Goal: Transaction & Acquisition: Purchase product/service

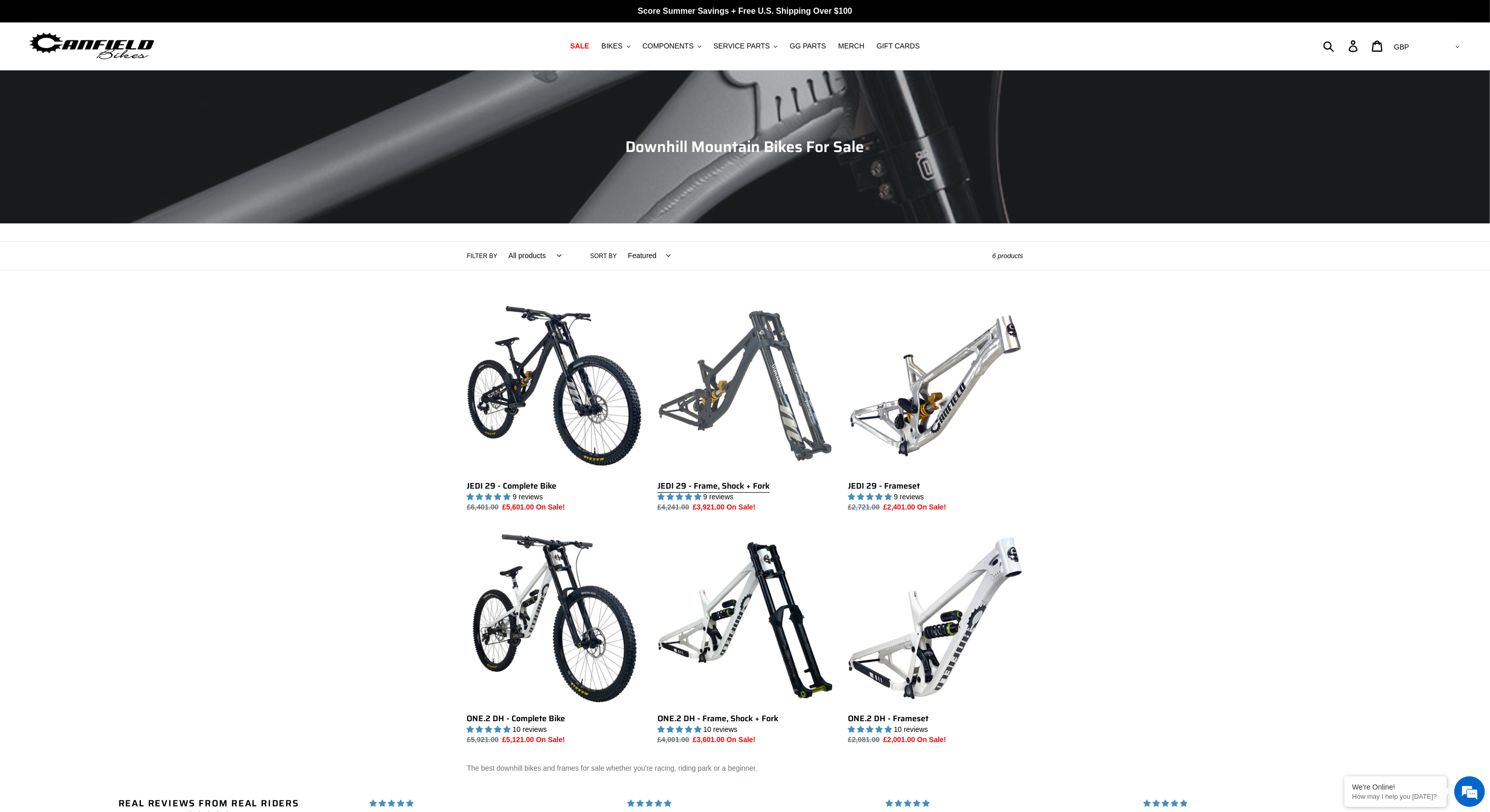
click at [774, 413] on link "JEDI 29 - Frame, Shock + Fork" at bounding box center [745, 405] width 175 height 215
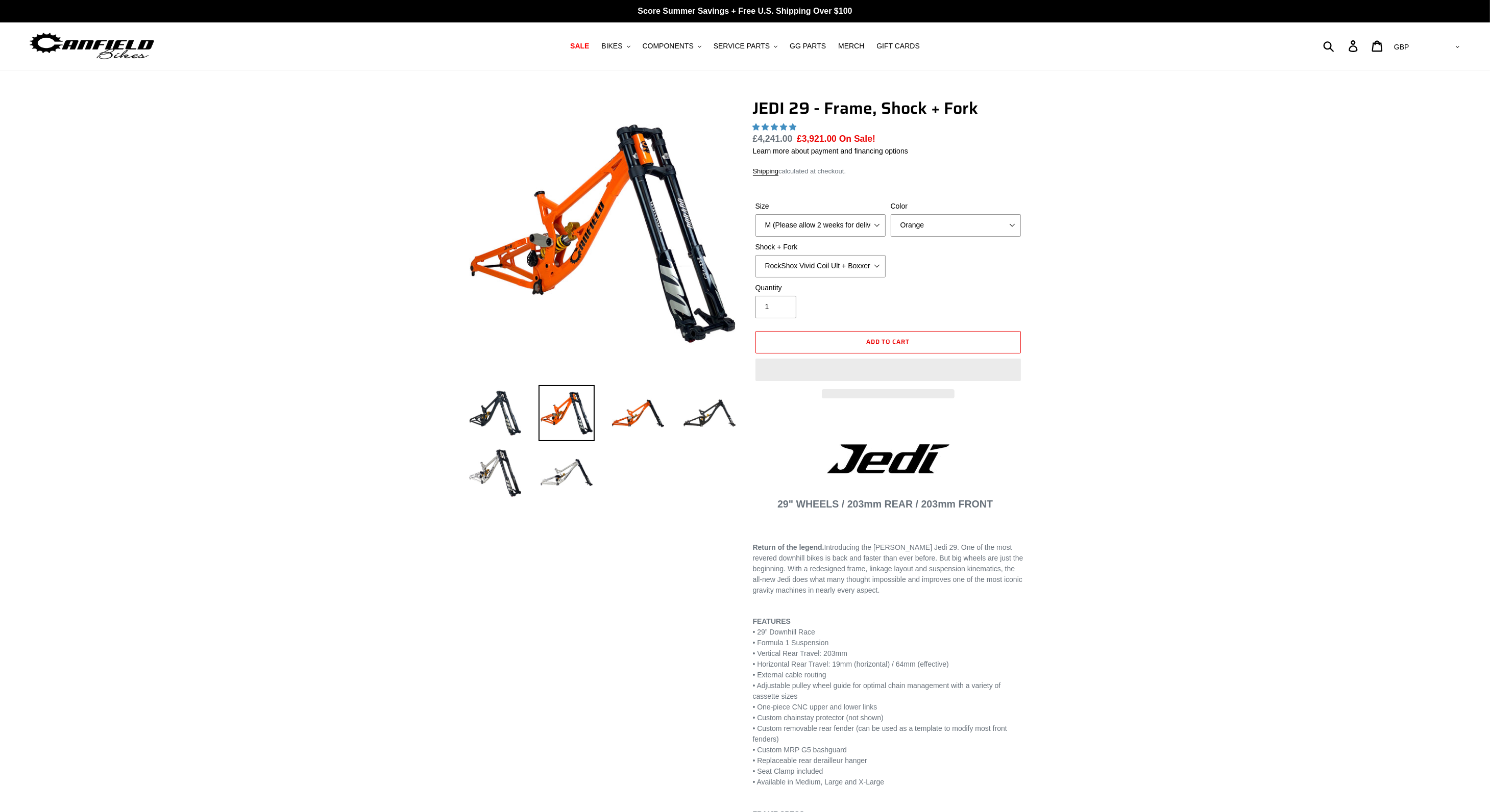
select select "highest-rating"
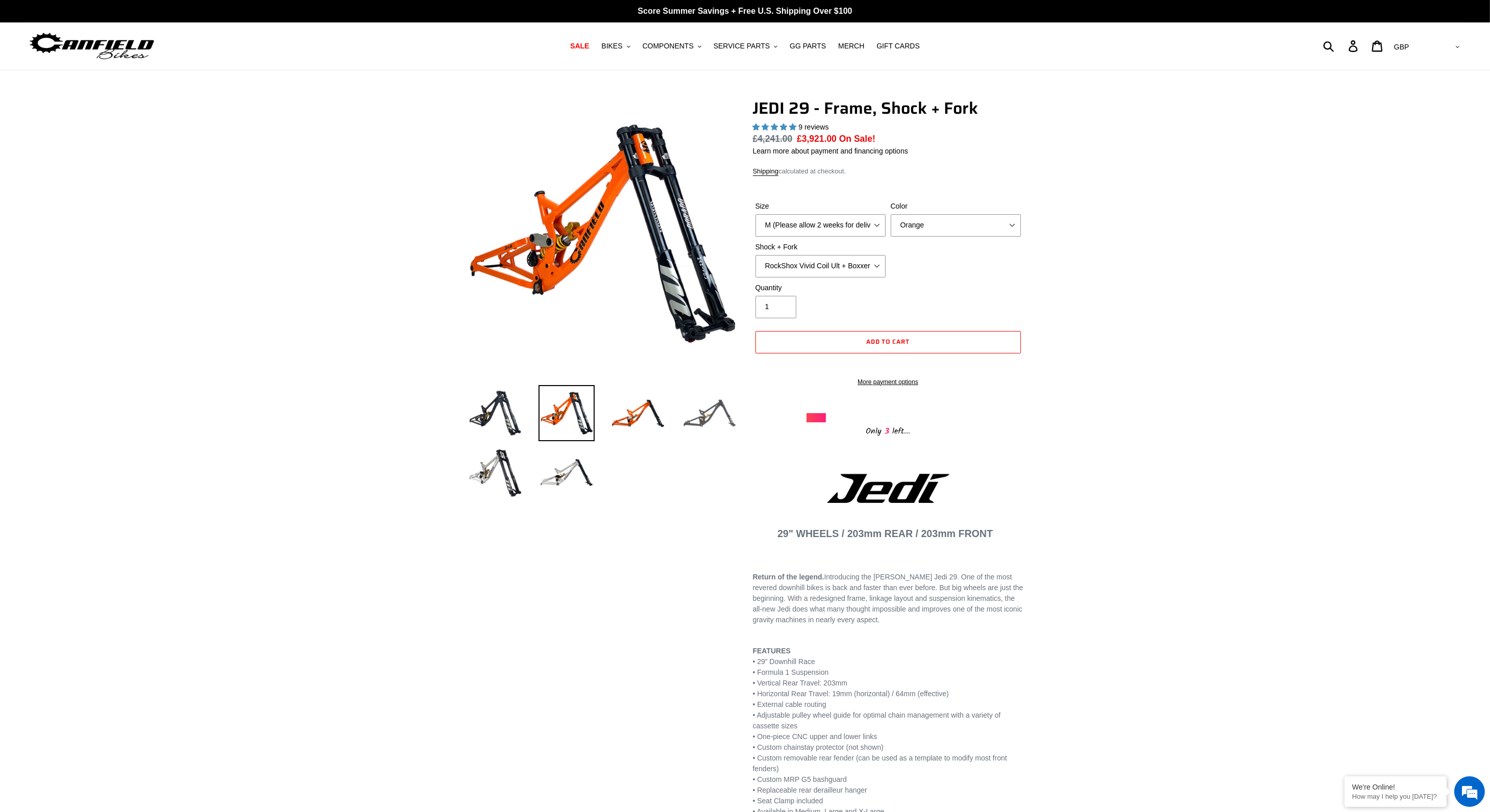
click at [729, 422] on img at bounding box center [710, 413] width 56 height 56
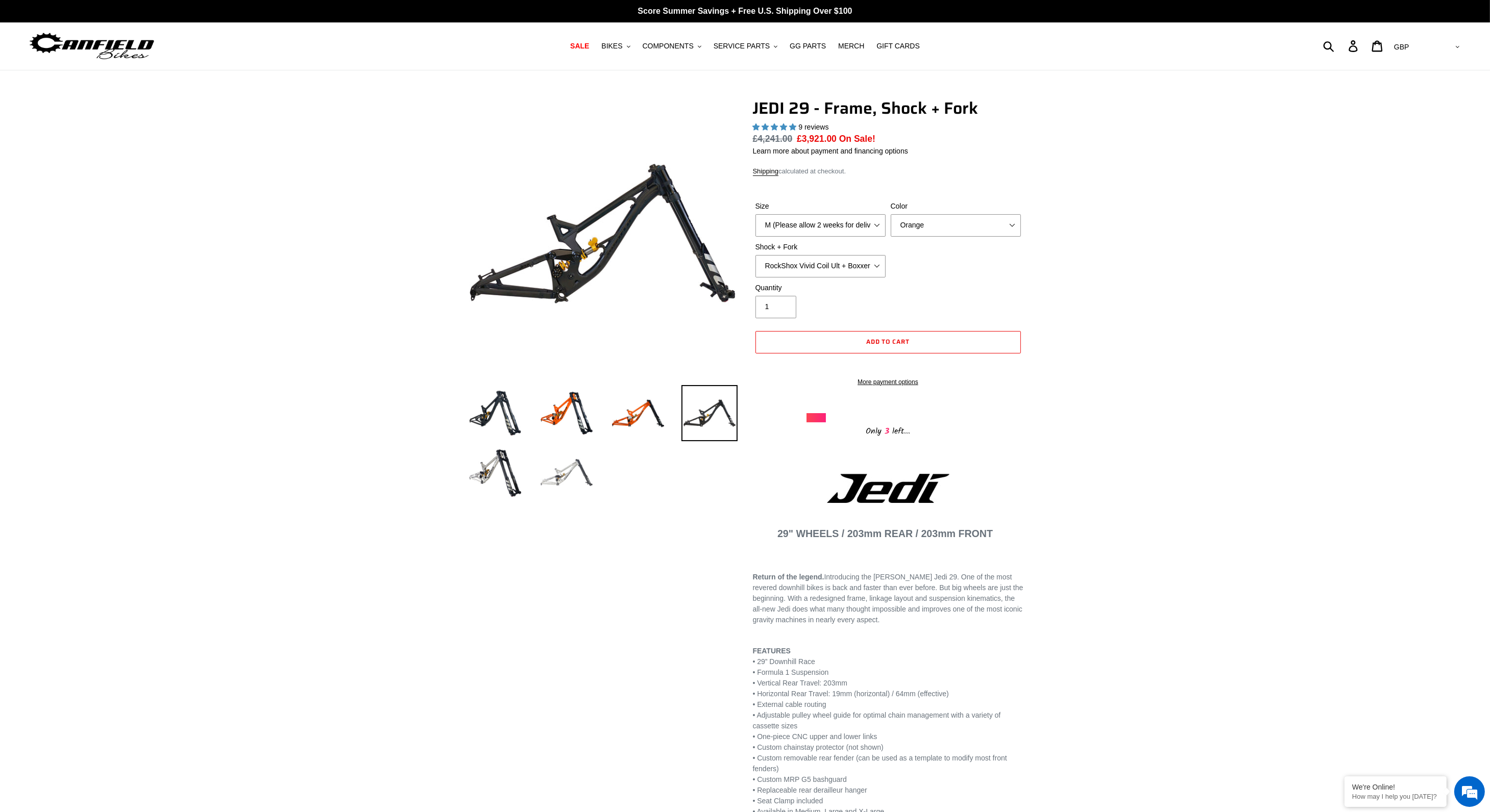
click at [580, 473] on img at bounding box center [566, 472] width 56 height 56
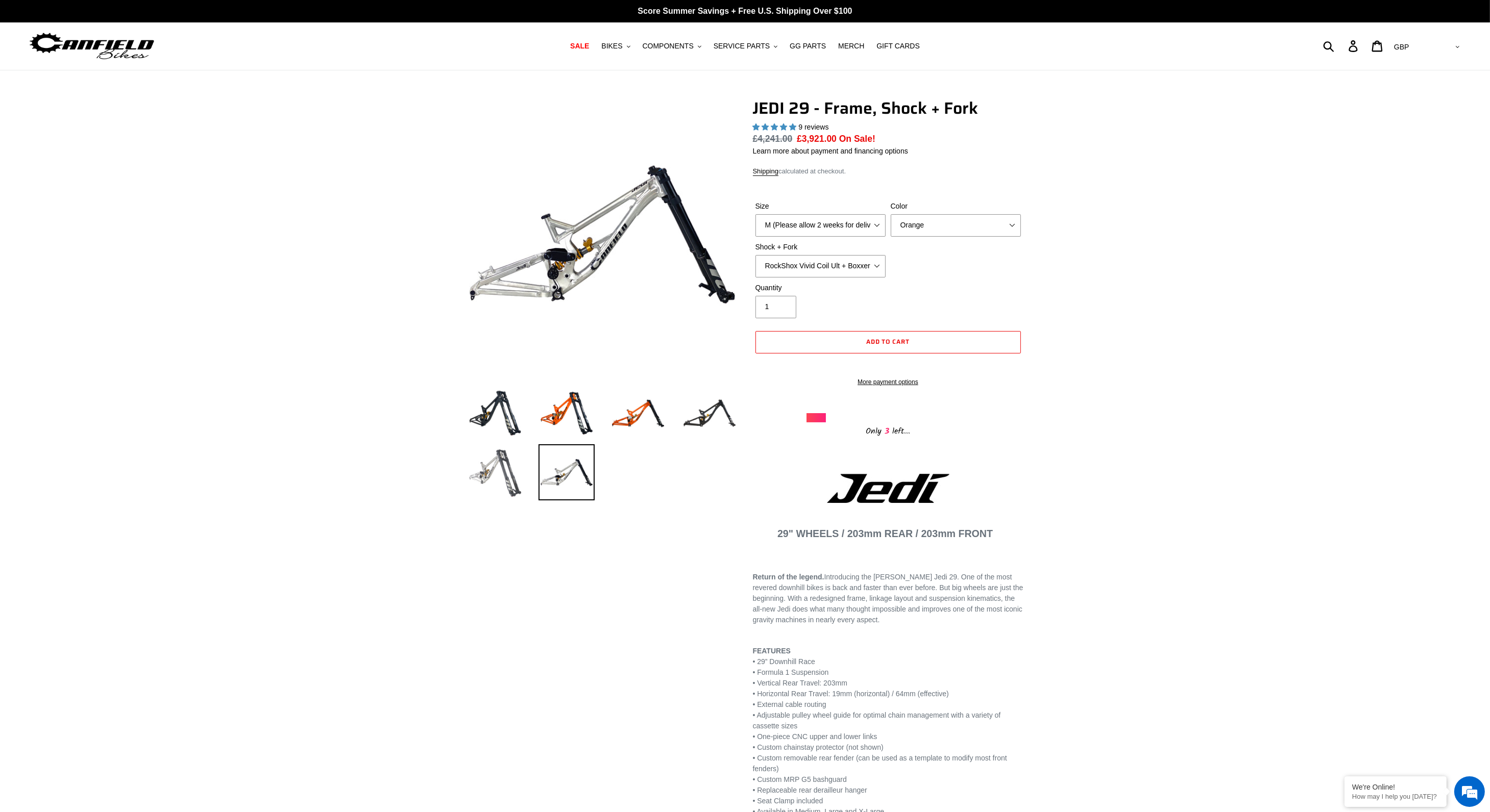
click at [498, 468] on img at bounding box center [495, 472] width 56 height 56
